Goal: Task Accomplishment & Management: Manage account settings

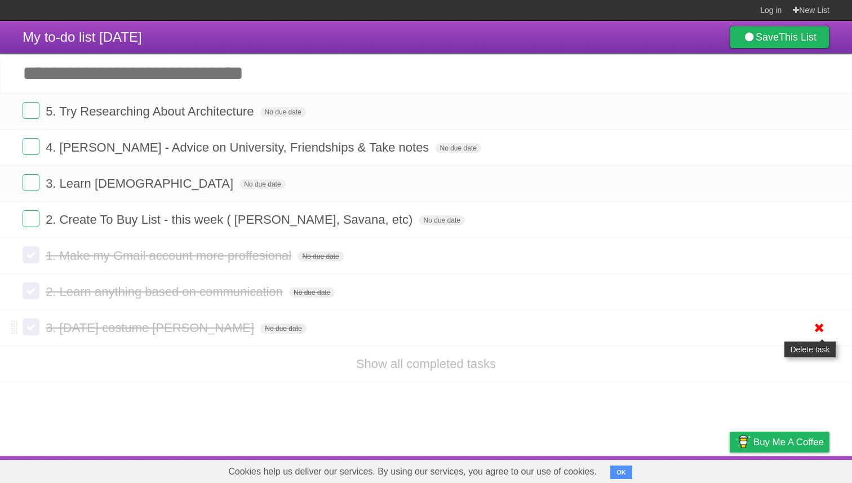
click at [821, 336] on icon at bounding box center [819, 327] width 16 height 19
click at [818, 295] on icon at bounding box center [819, 291] width 16 height 19
click at [819, 115] on icon at bounding box center [819, 111] width 16 height 19
click at [811, 149] on icon at bounding box center [819, 147] width 16 height 19
click at [817, 186] on icon at bounding box center [819, 183] width 16 height 19
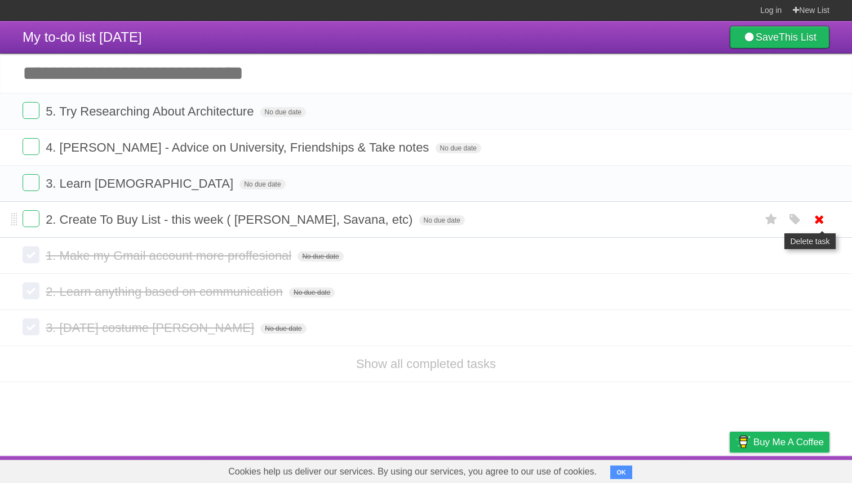
click at [813, 220] on icon at bounding box center [819, 219] width 16 height 19
